Goal: Task Accomplishment & Management: Use online tool/utility

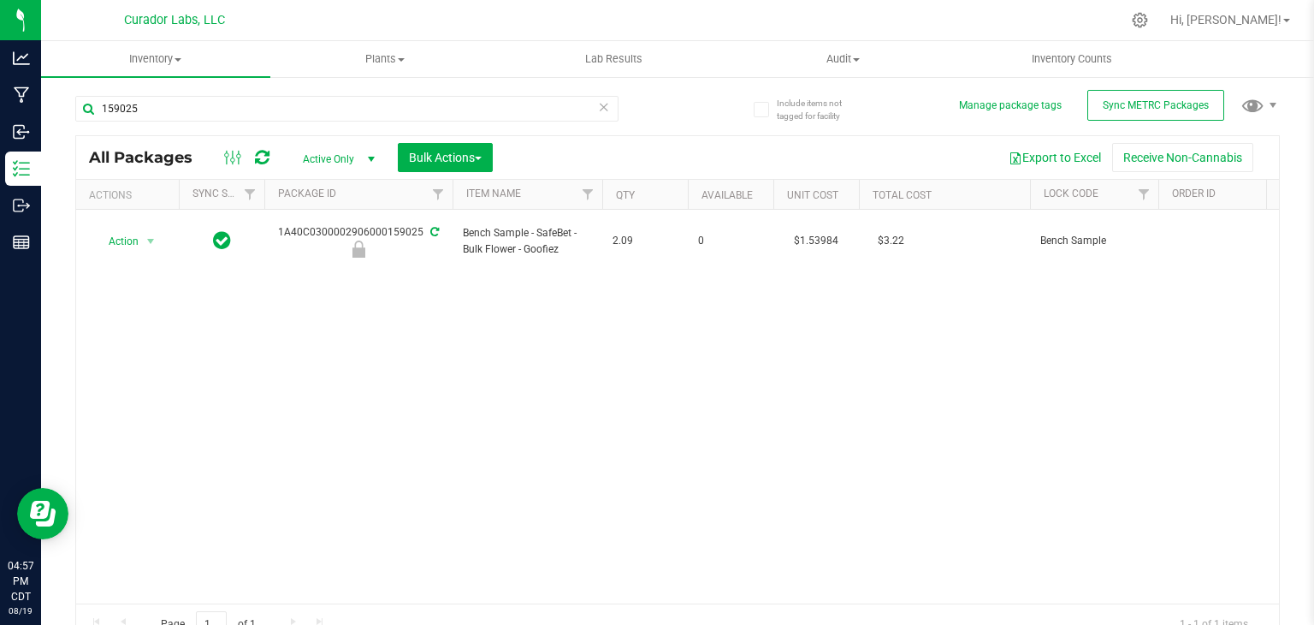
click at [319, 93] on div "159025" at bounding box center [376, 107] width 602 height 55
click at [318, 100] on input "159025" at bounding box center [346, 109] width 543 height 26
paste input "M00001382852: SafeBet - Vape Cart 1g - Final Packaging - Bubblegum"
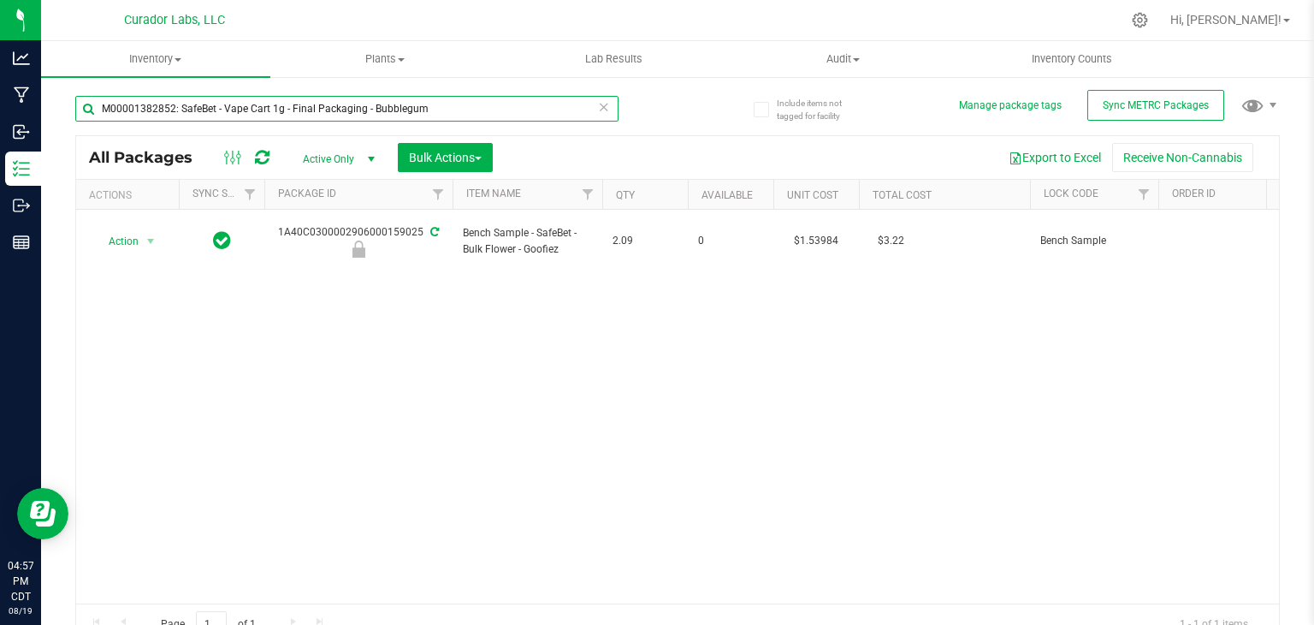
type input "M00001382852: SafeBet - Vape Cart 1g - Final Packaging - Bubblegum"
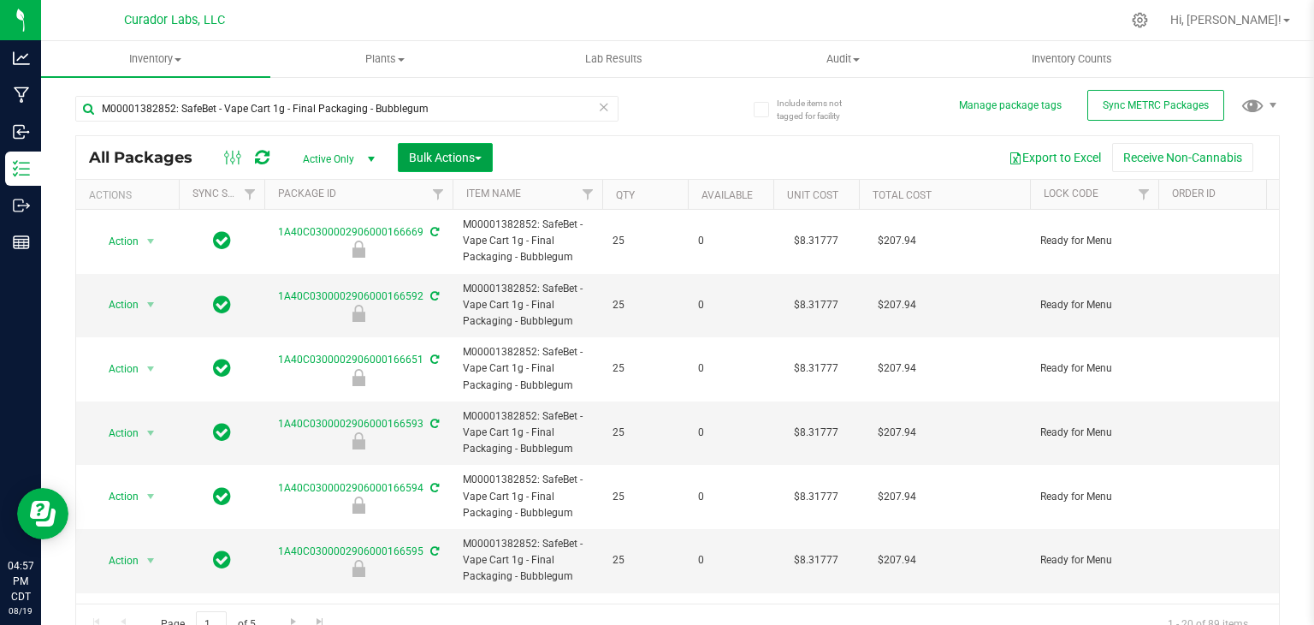
click at [477, 143] on button "Bulk Actions" at bounding box center [445, 157] width 95 height 29
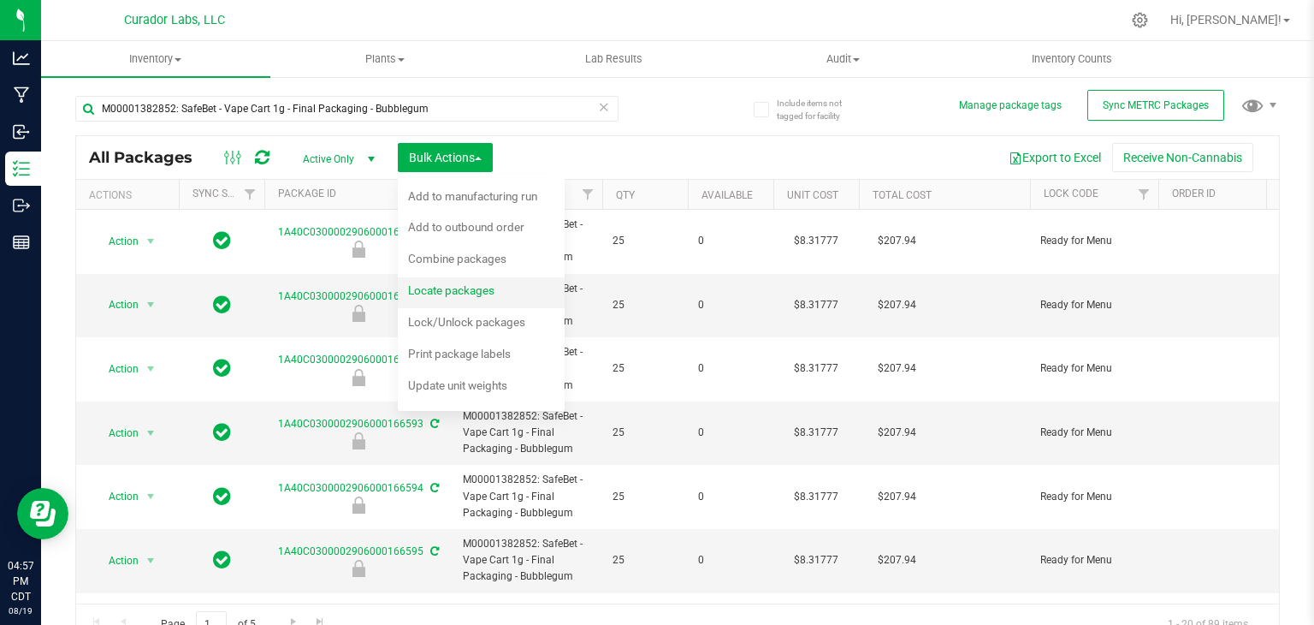
click at [479, 293] on span "Locate packages" at bounding box center [451, 290] width 86 height 14
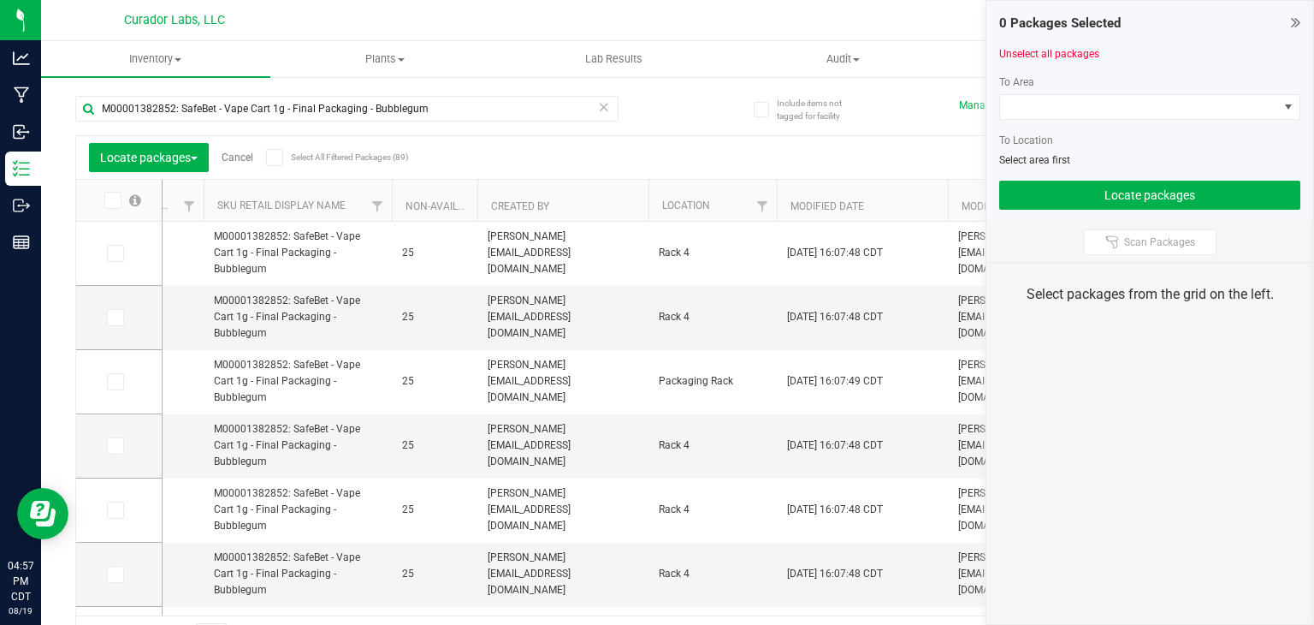
scroll to position [0, 3451]
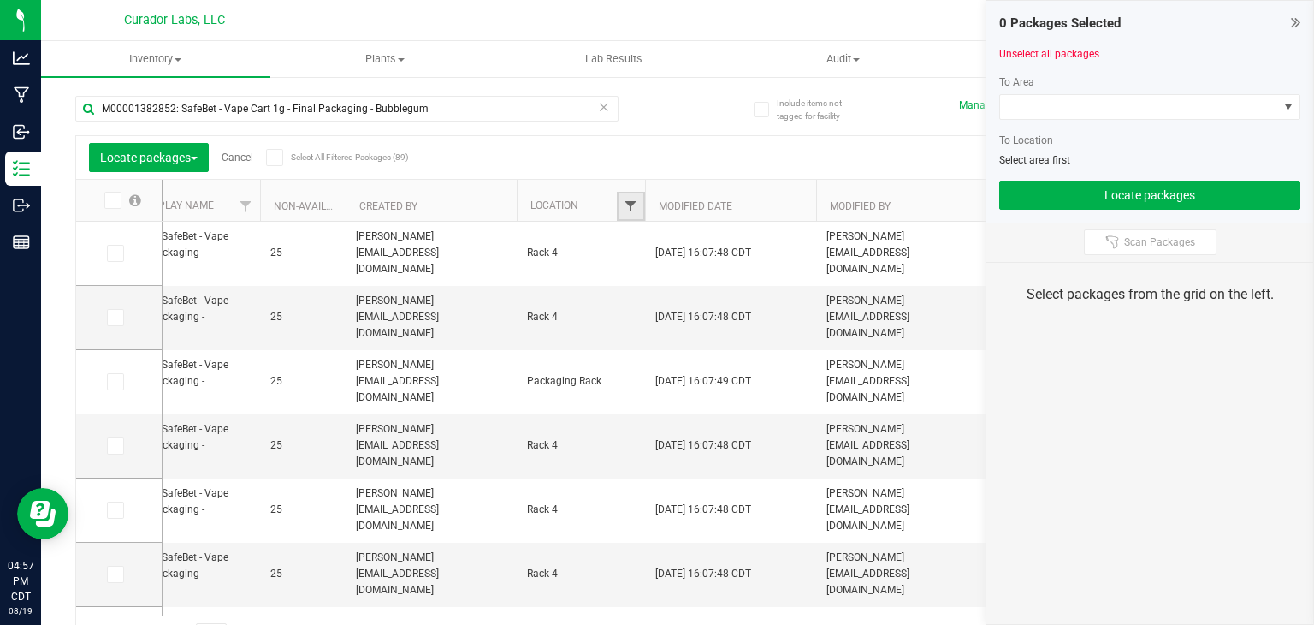
click at [629, 203] on span "Filter" at bounding box center [631, 206] width 14 height 14
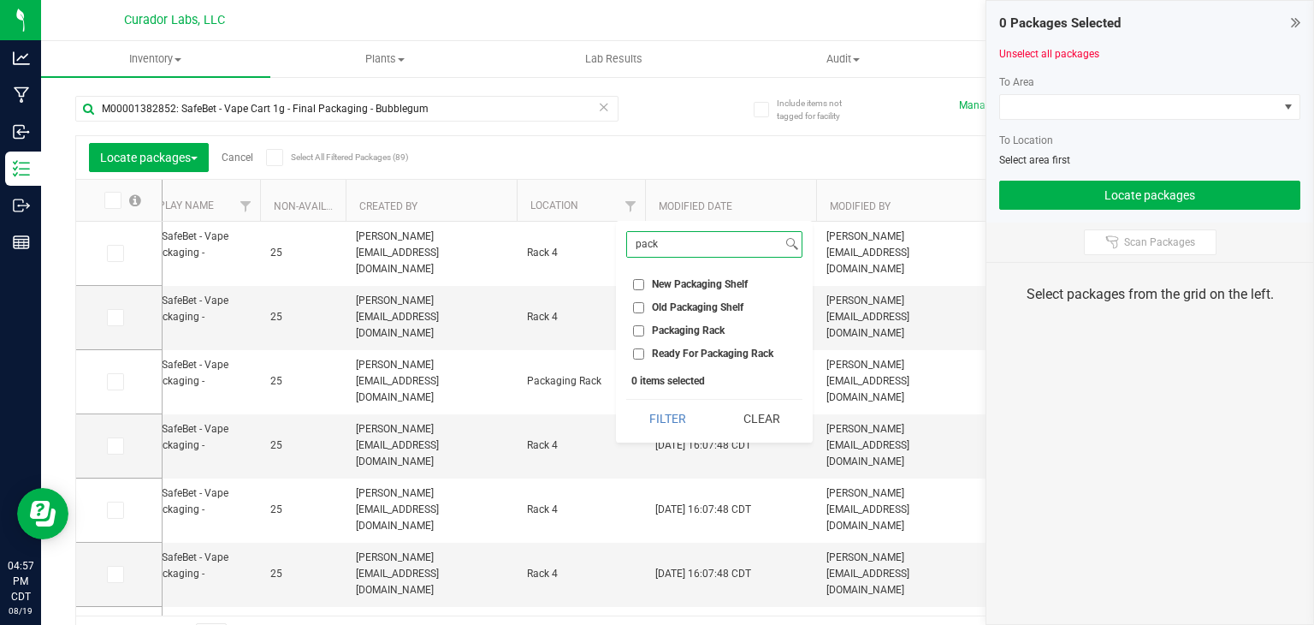
type input "pack"
click at [666, 326] on span "Packaging Rack" at bounding box center [688, 330] width 73 height 10
click at [644, 326] on input "Packaging Rack" at bounding box center [638, 330] width 11 height 11
checkbox input "true"
click at [676, 417] on button "Filter" at bounding box center [667, 419] width 82 height 38
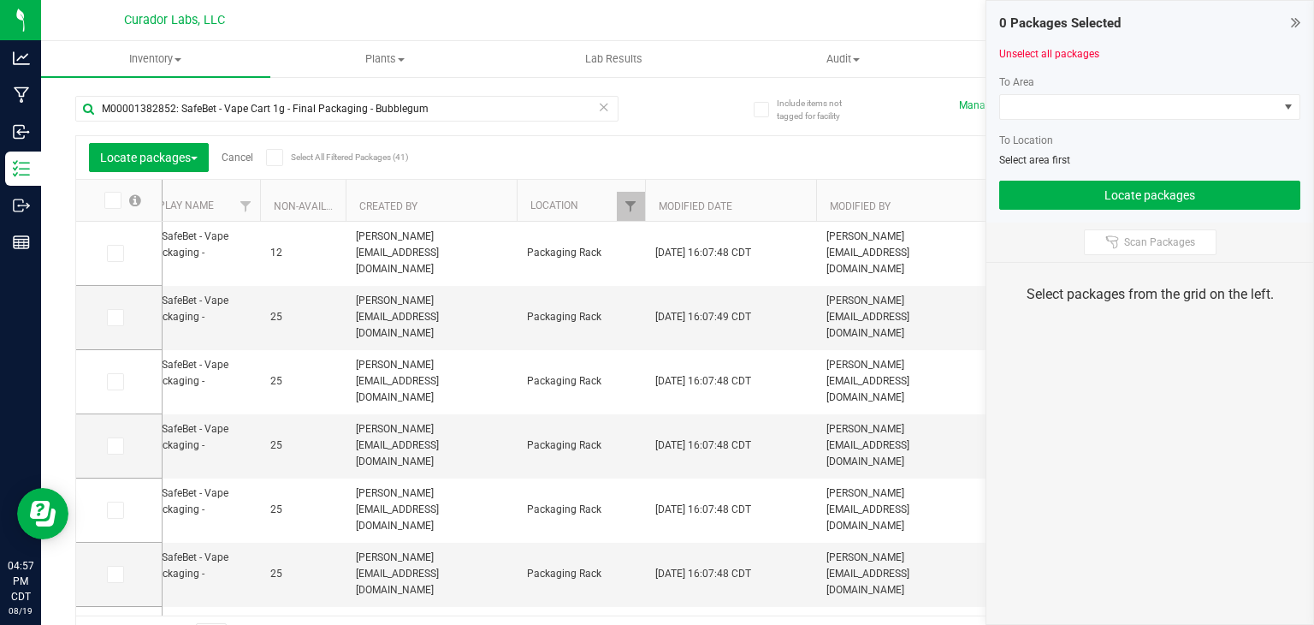
click at [278, 157] on icon at bounding box center [274, 157] width 11 height 0
click at [0, 0] on input "Select All Filtered Packages (41)" at bounding box center [0, 0] width 0 height 0
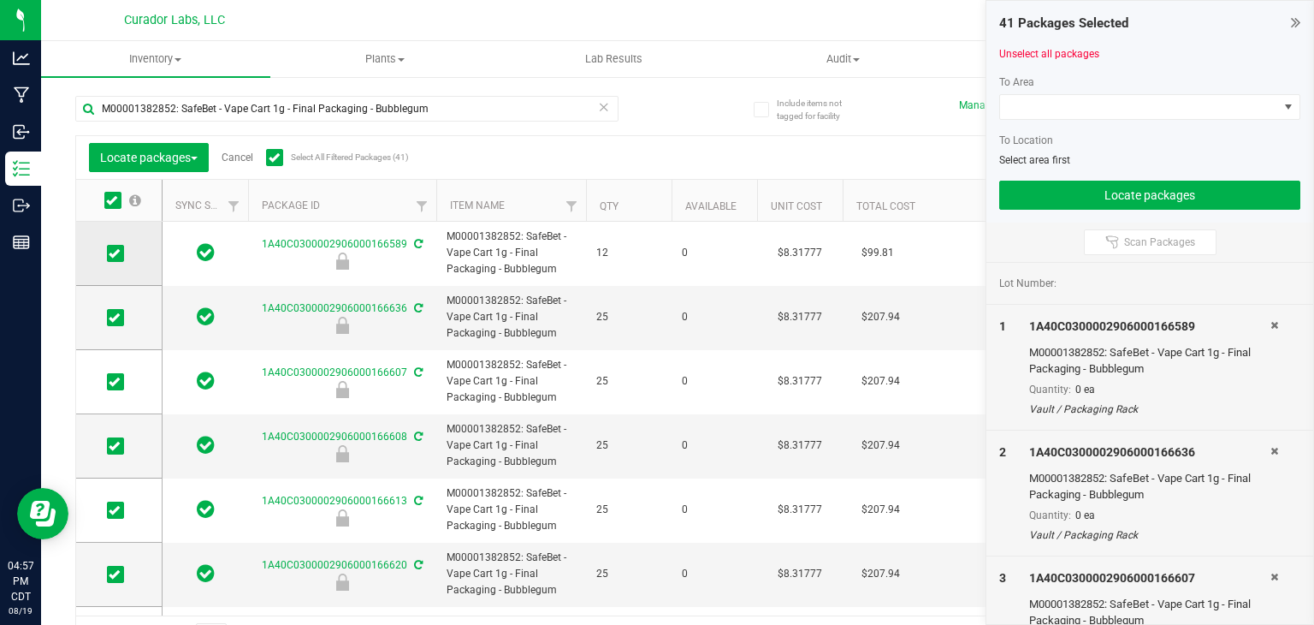
click at [116, 253] on icon at bounding box center [114, 253] width 11 height 0
click at [0, 0] on input "checkbox" at bounding box center [0, 0] width 0 height 0
click at [1150, 120] on div at bounding box center [1149, 126] width 301 height 13
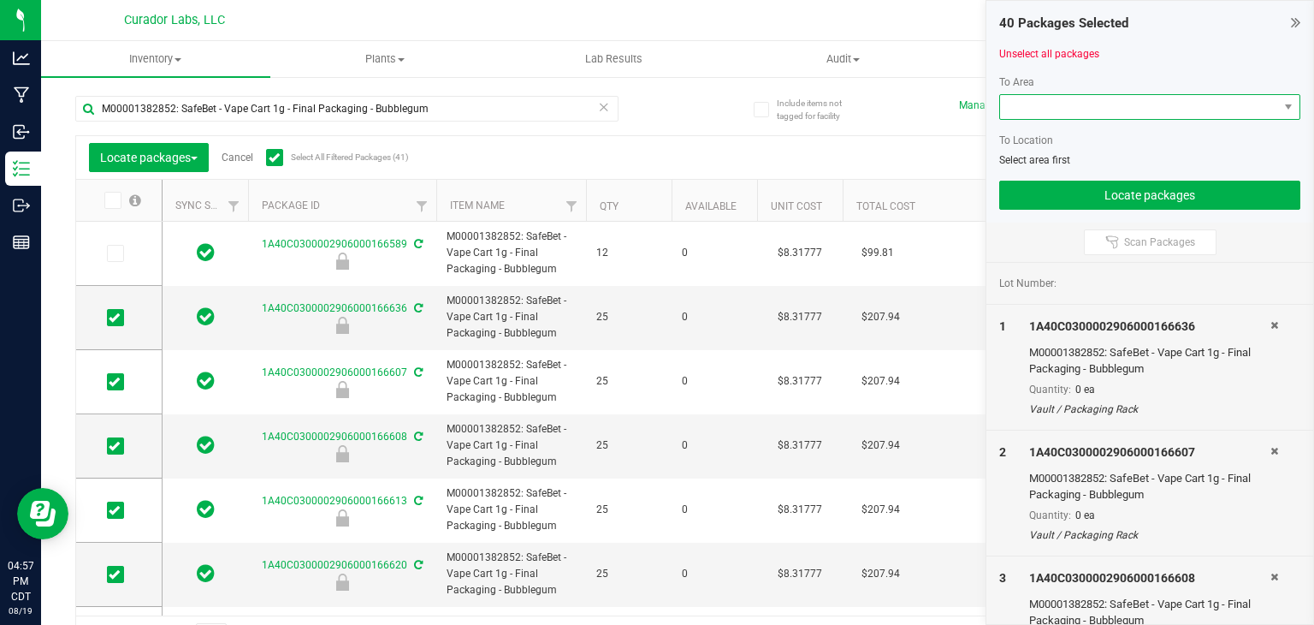
click at [1140, 109] on span at bounding box center [1139, 107] width 278 height 24
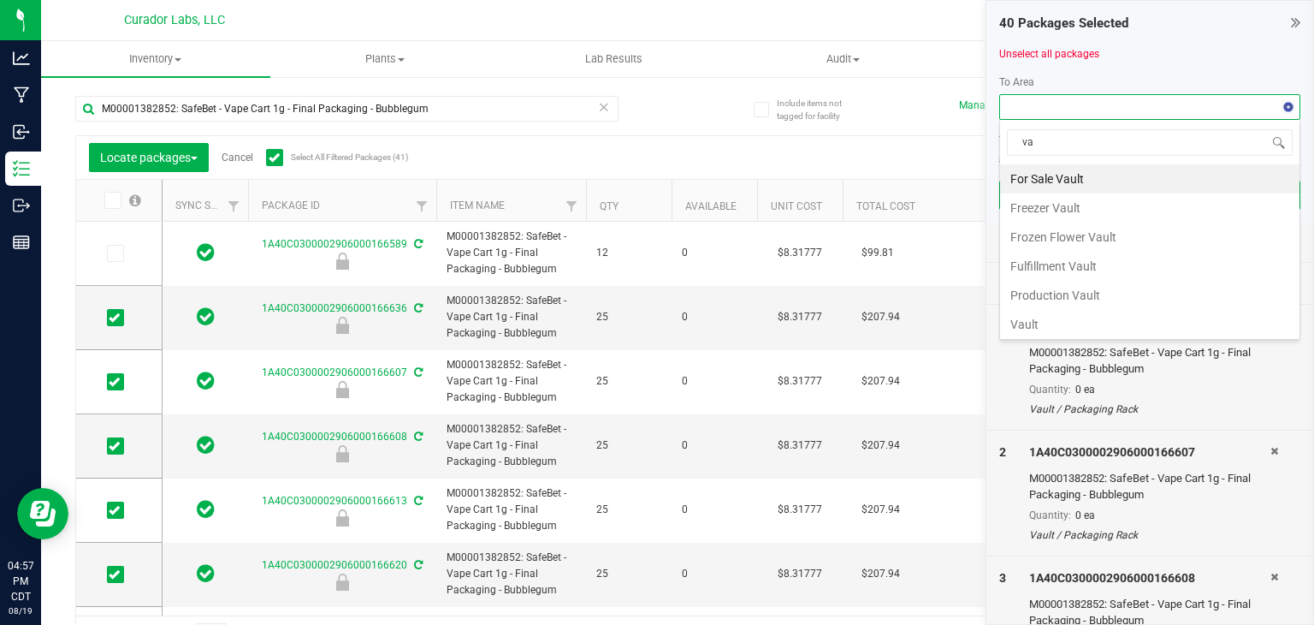
type input "v"
type input "vault"
click at [1120, 319] on li "Vault" at bounding box center [1149, 324] width 299 height 29
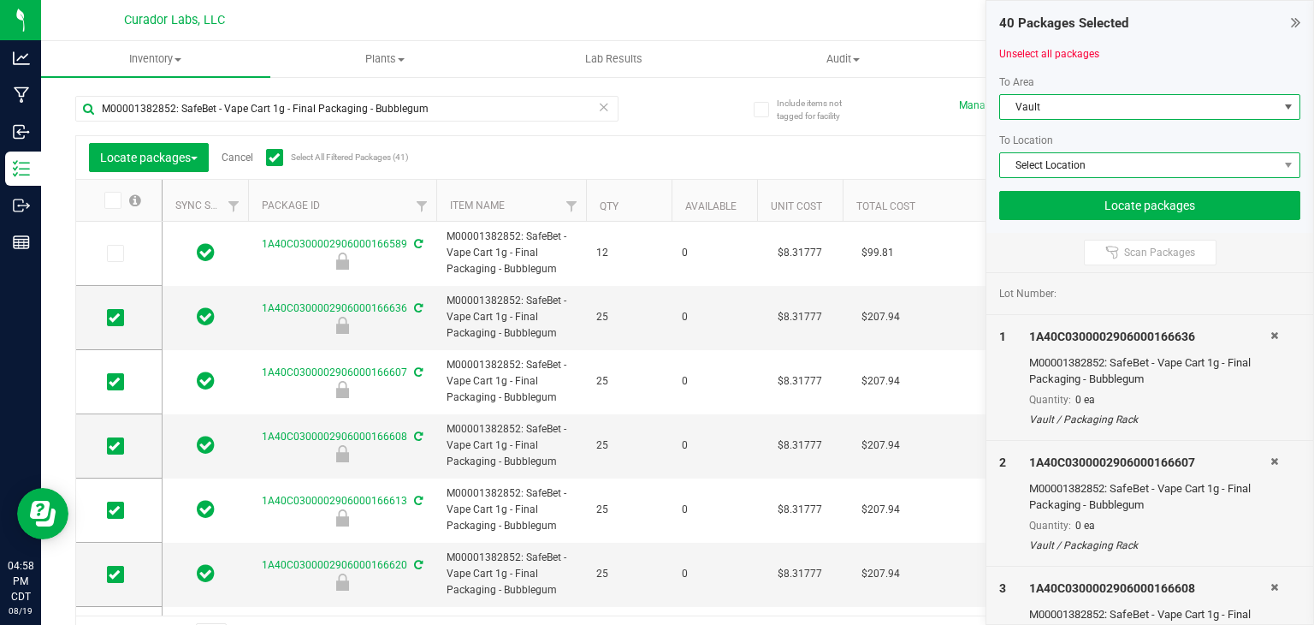
click at [1128, 157] on span "Select Location" at bounding box center [1139, 165] width 278 height 24
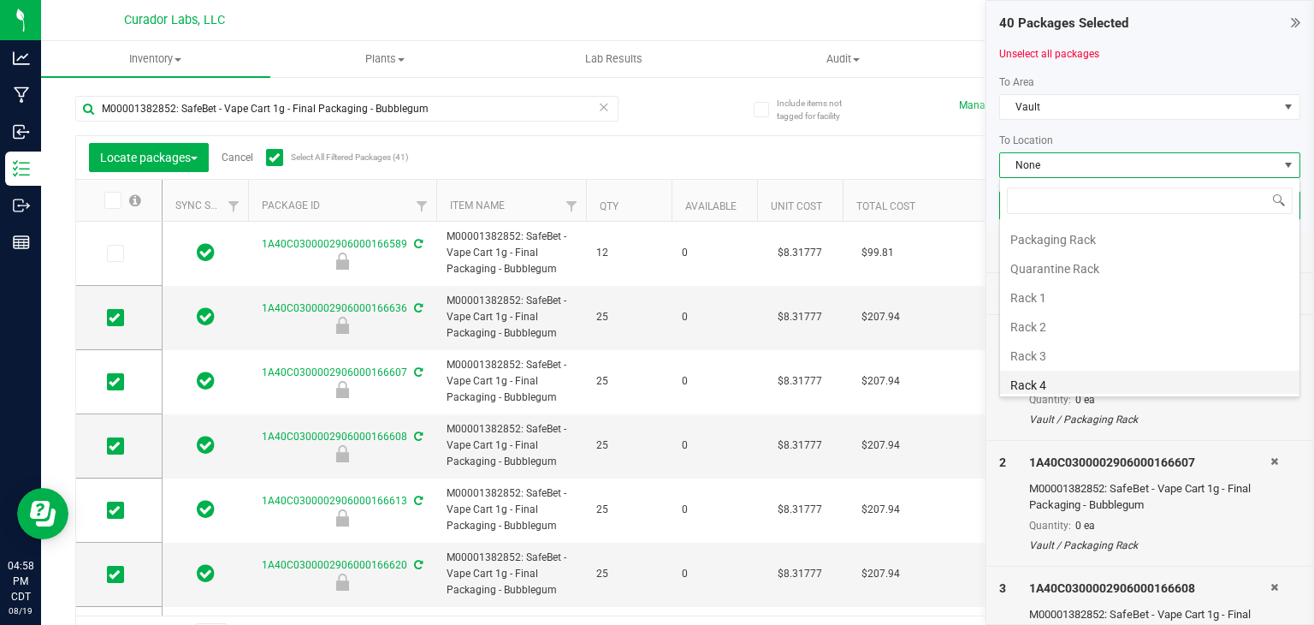
click at [1056, 370] on li "Rack 4" at bounding box center [1149, 384] width 299 height 29
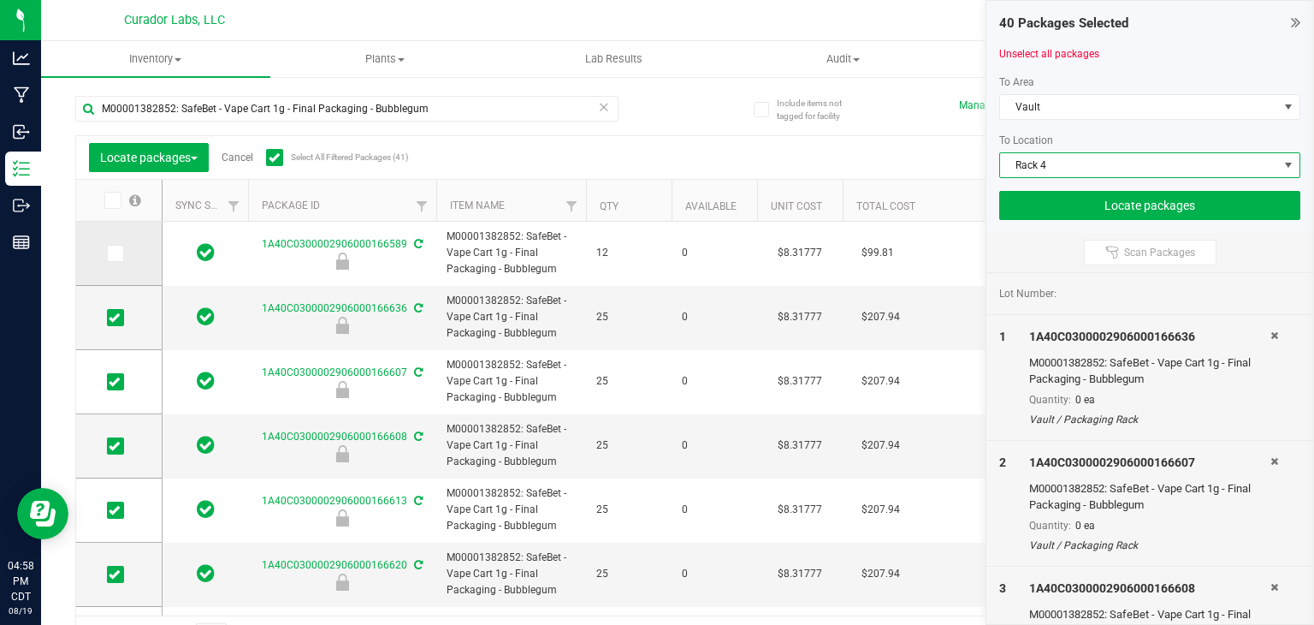
click at [122, 256] on span at bounding box center [115, 253] width 17 height 17
click at [0, 0] on input "checkbox" at bounding box center [0, 0] width 0 height 0
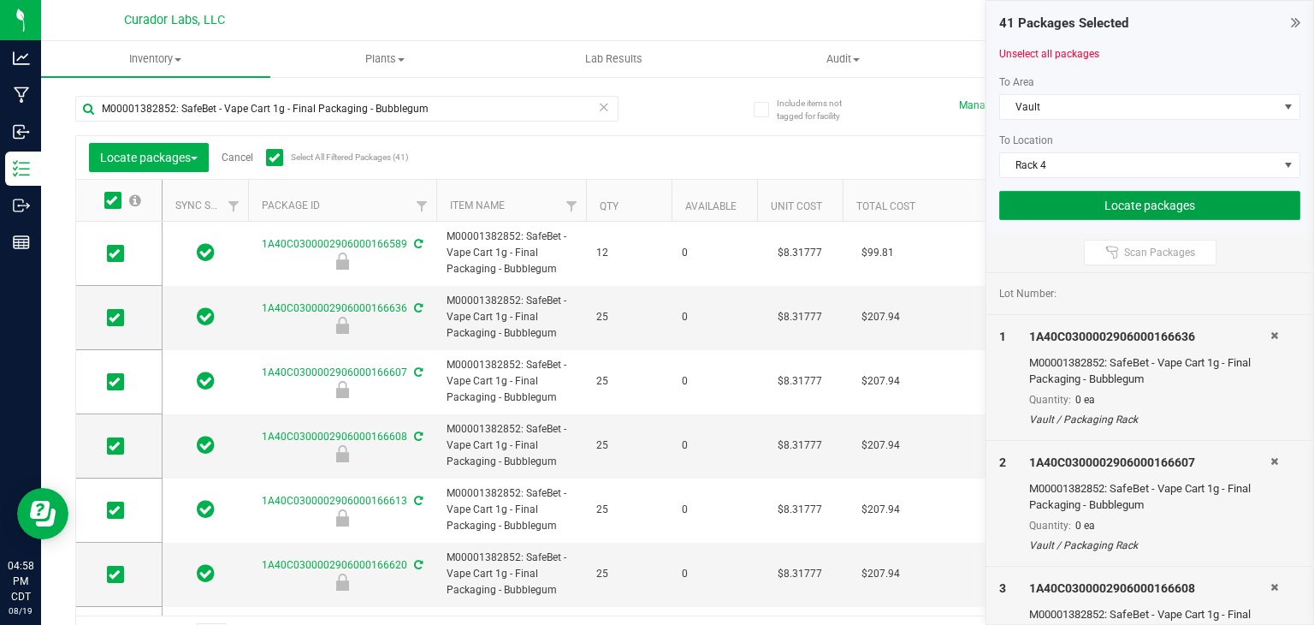
click at [1122, 205] on button "Locate packages" at bounding box center [1149, 205] width 301 height 29
